Goal: Task Accomplishment & Management: Manage account settings

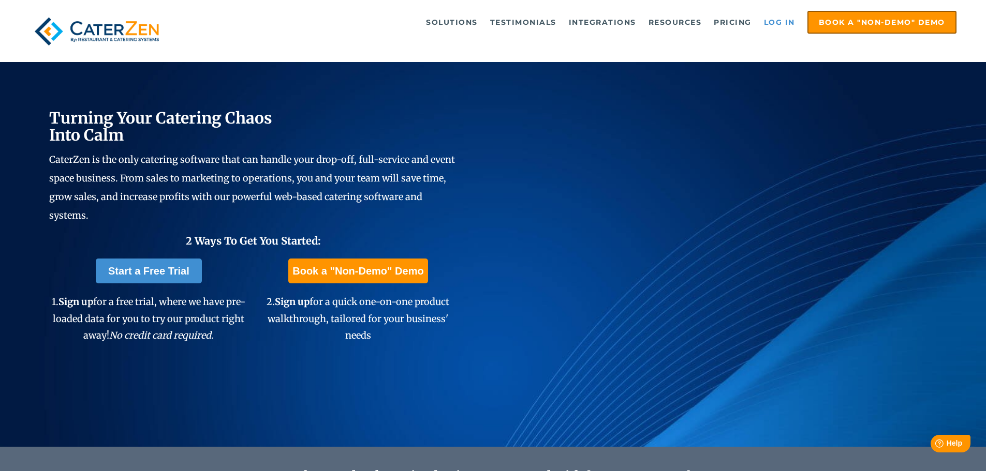
click at [776, 21] on link "Log in" at bounding box center [779, 22] width 41 height 21
click at [779, 19] on link "Log in" at bounding box center [779, 22] width 41 height 21
click at [793, 18] on link "Log in" at bounding box center [779, 22] width 41 height 21
click at [776, 20] on link "Log in" at bounding box center [779, 22] width 41 height 21
